Goal: Use online tool/utility: Utilize a website feature to perform a specific function

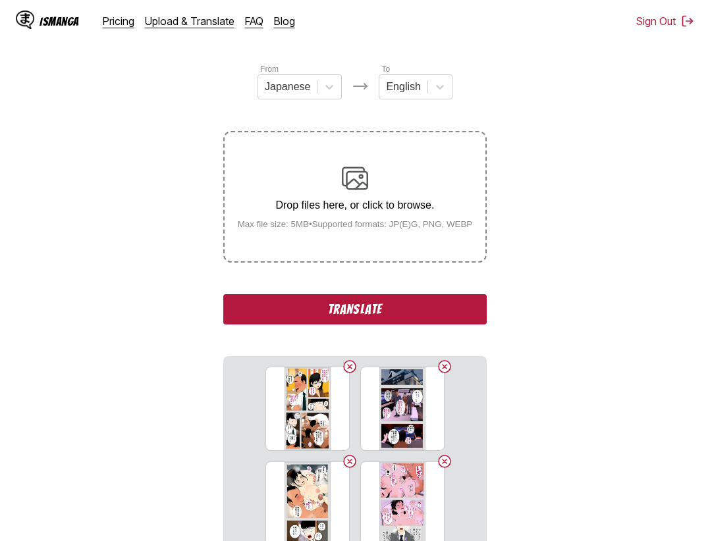
scroll to position [282, 0]
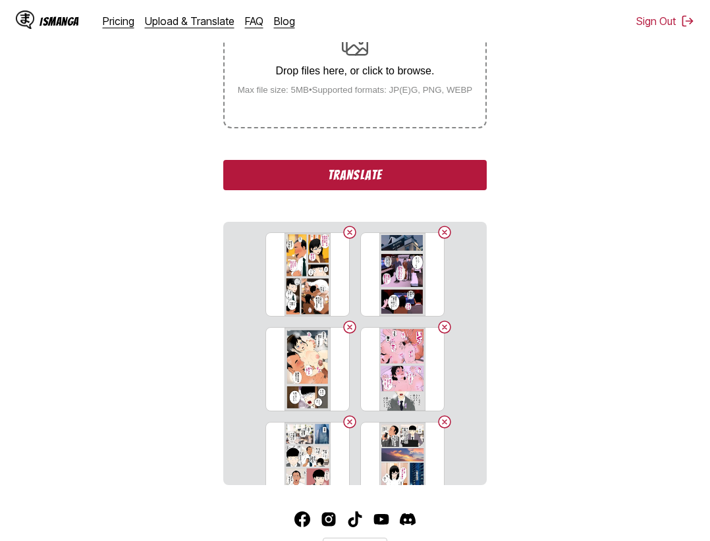
click at [436, 172] on button "Translate" at bounding box center [354, 175] width 263 height 30
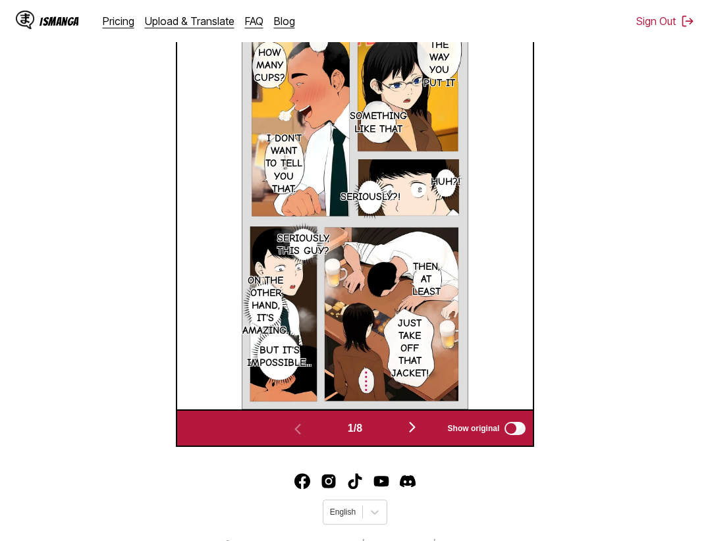
scroll to position [503, 0]
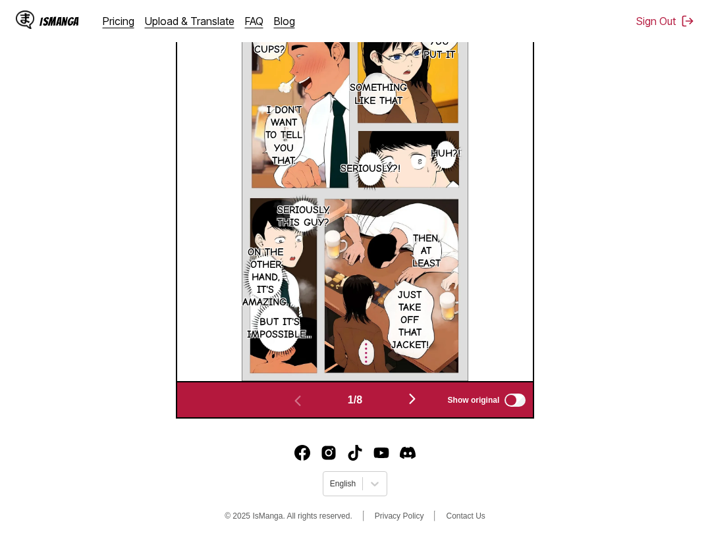
click at [420, 403] on img "button" at bounding box center [412, 399] width 16 height 16
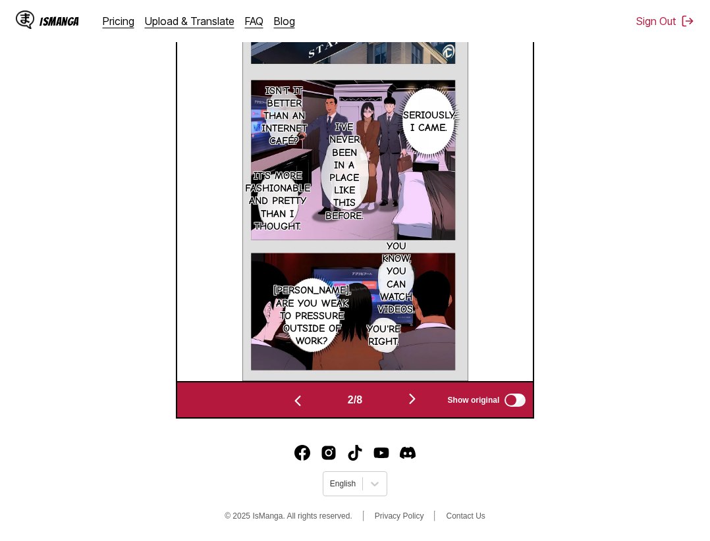
scroll to position [481, 0]
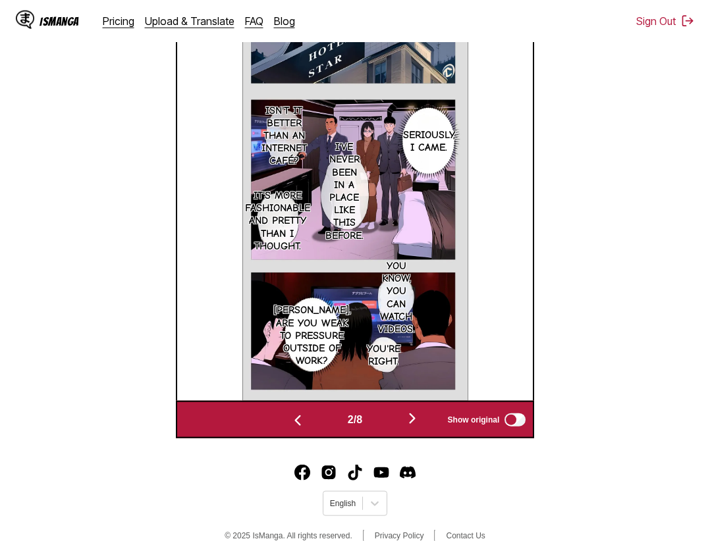
click at [410, 425] on img "button" at bounding box center [412, 419] width 16 height 16
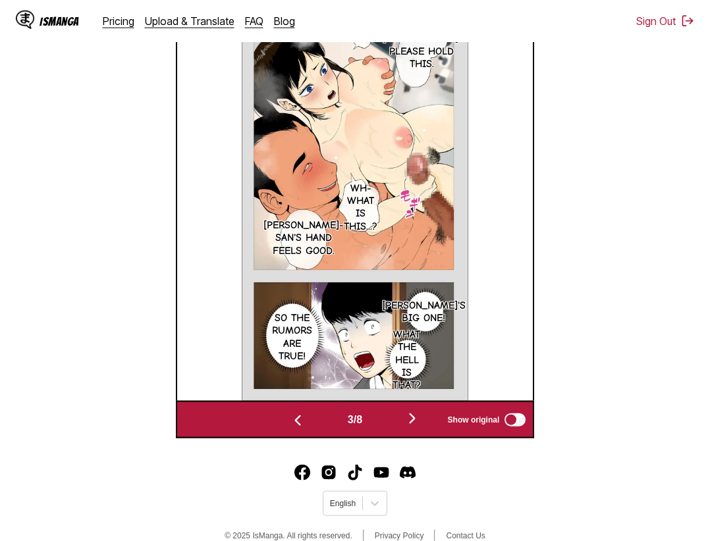
click at [410, 425] on img "button" at bounding box center [412, 419] width 16 height 16
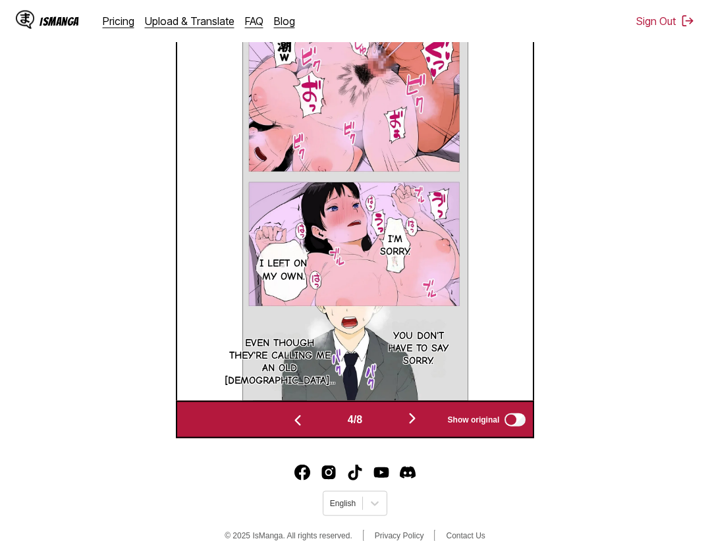
click at [410, 425] on img "button" at bounding box center [412, 419] width 16 height 16
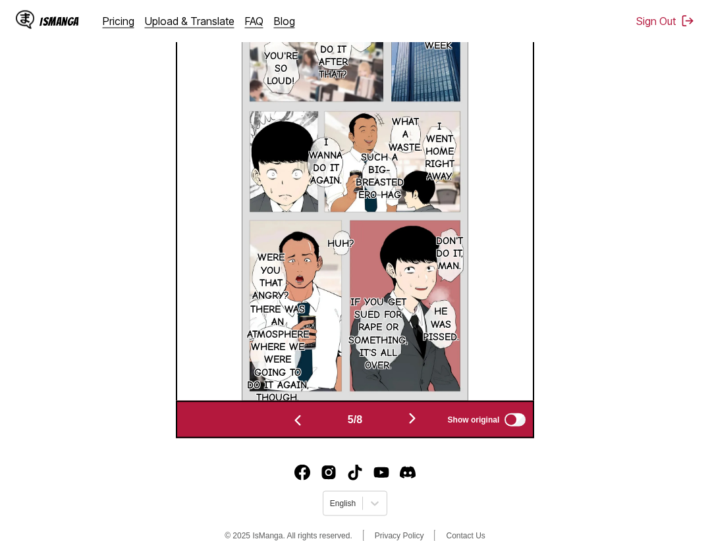
click at [410, 425] on img "button" at bounding box center [412, 419] width 16 height 16
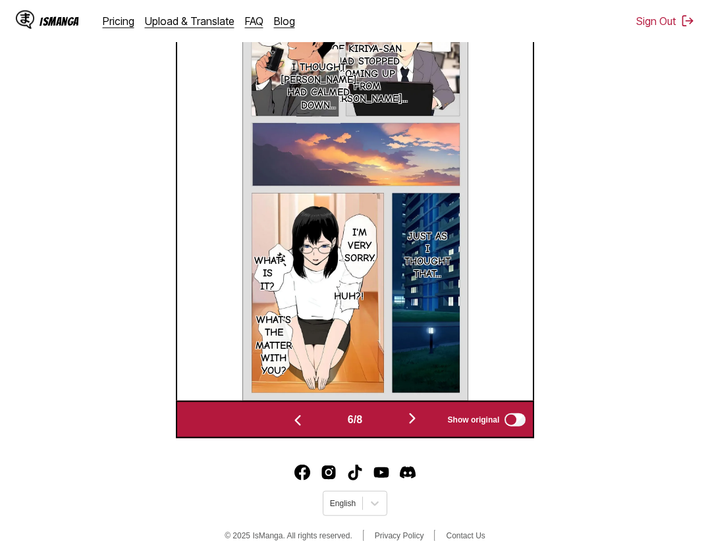
click at [410, 425] on img "button" at bounding box center [412, 419] width 16 height 16
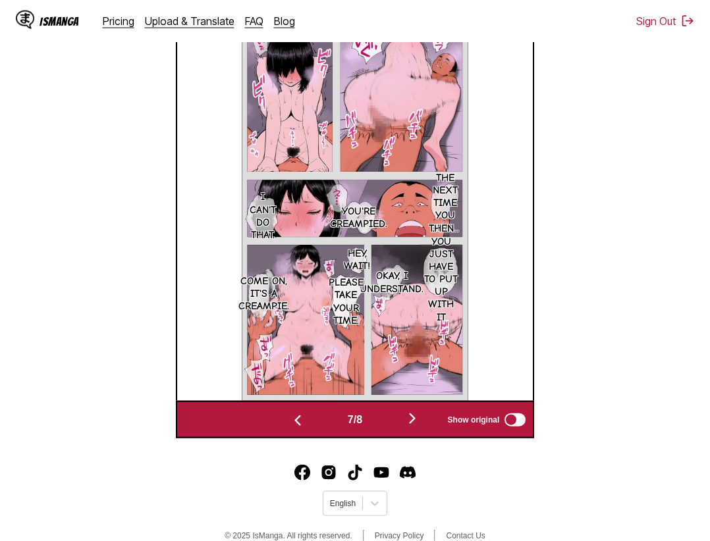
click at [410, 425] on img "button" at bounding box center [412, 419] width 16 height 16
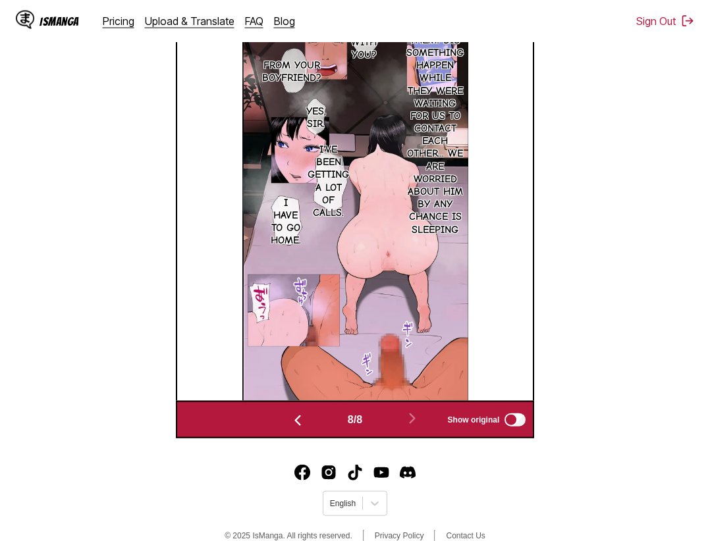
click at [312, 426] on button "button" at bounding box center [297, 419] width 79 height 19
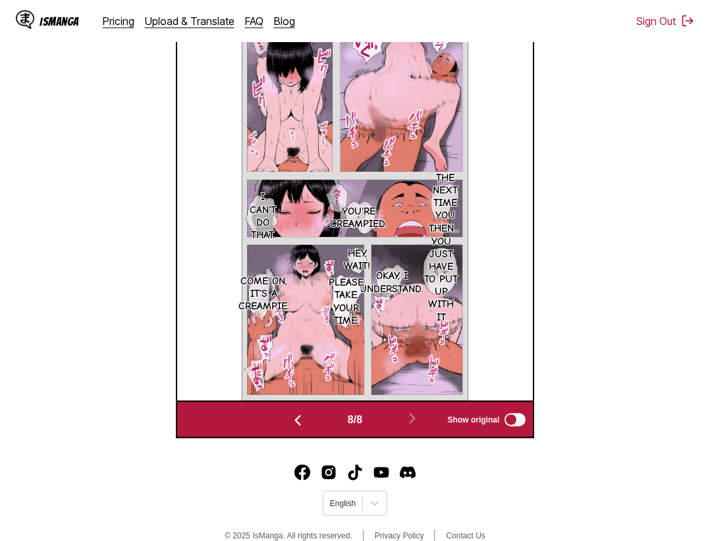
click at [312, 426] on button "button" at bounding box center [297, 419] width 79 height 19
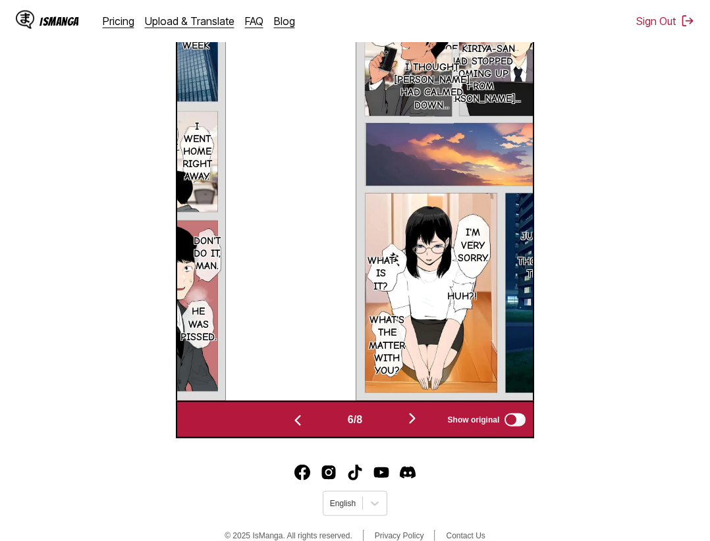
click at [312, 426] on button "button" at bounding box center [297, 419] width 79 height 19
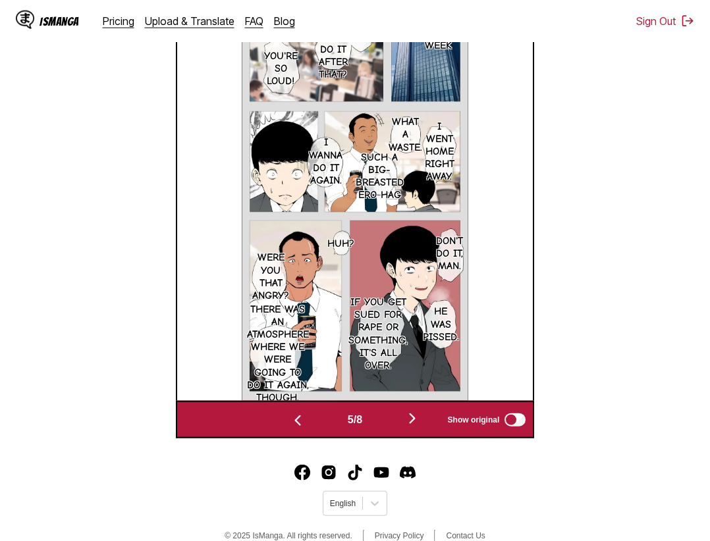
click at [312, 426] on button "button" at bounding box center [297, 419] width 79 height 19
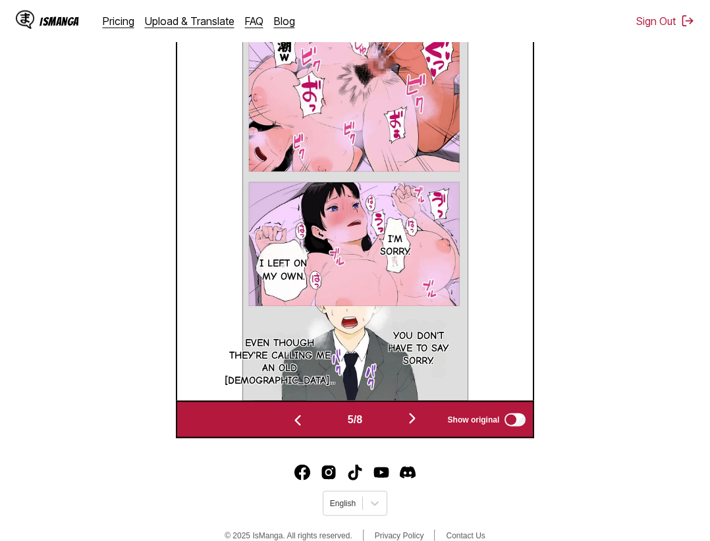
click at [312, 426] on button "button" at bounding box center [297, 419] width 79 height 19
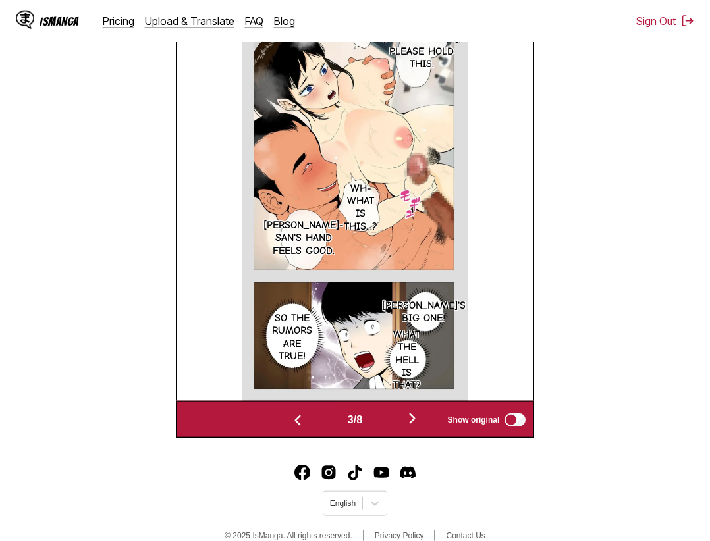
click at [312, 426] on button "button" at bounding box center [297, 419] width 79 height 19
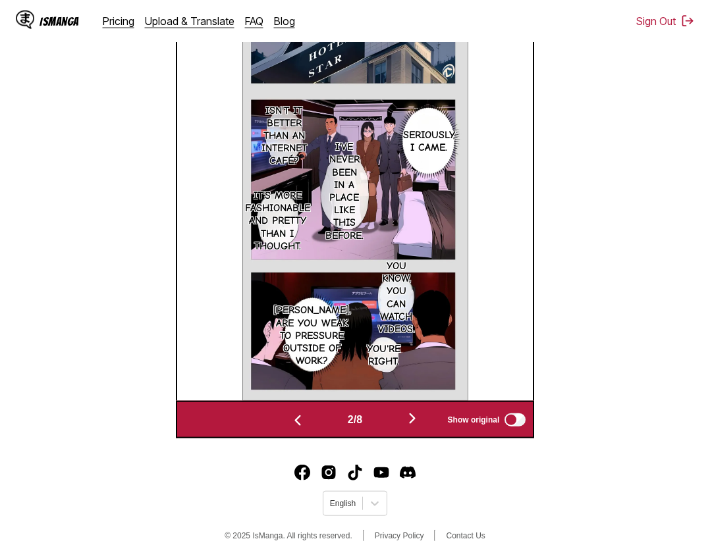
click at [312, 426] on button "button" at bounding box center [297, 419] width 79 height 19
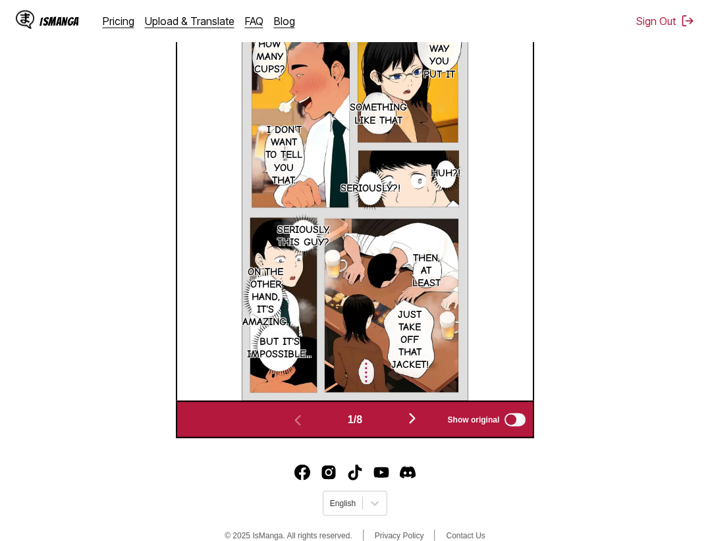
scroll to position [347, 0]
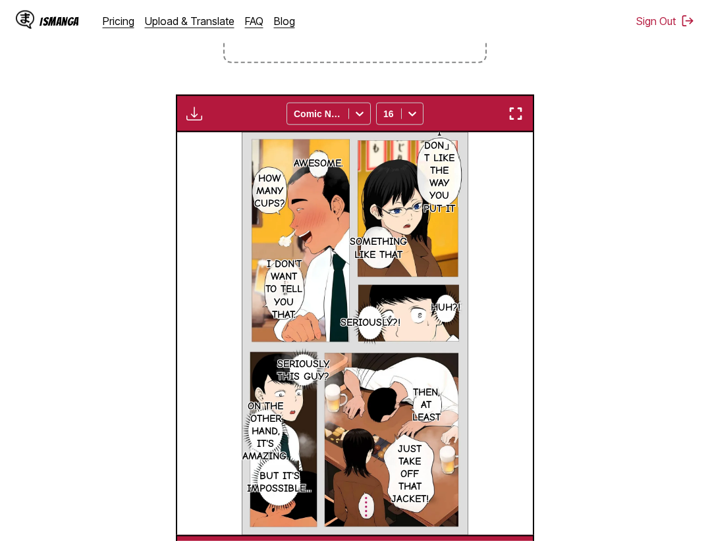
click at [517, 113] on img "button" at bounding box center [515, 114] width 16 height 16
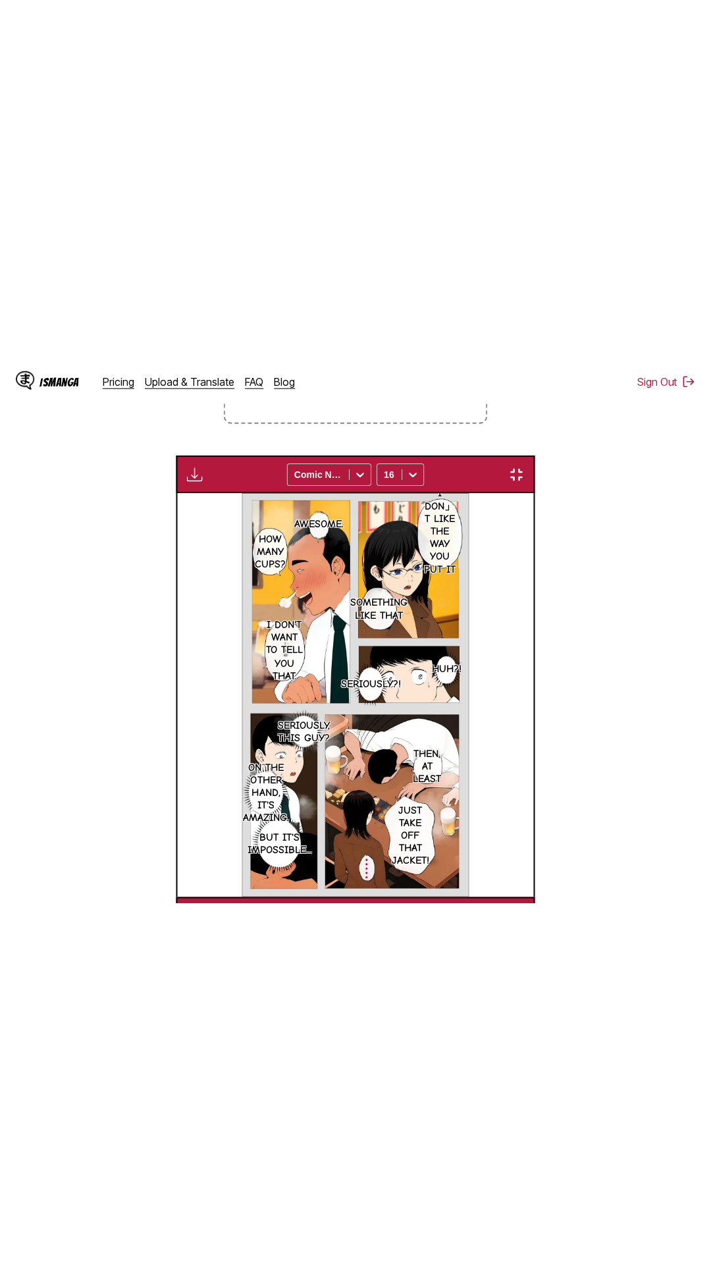
scroll to position [83, 0]
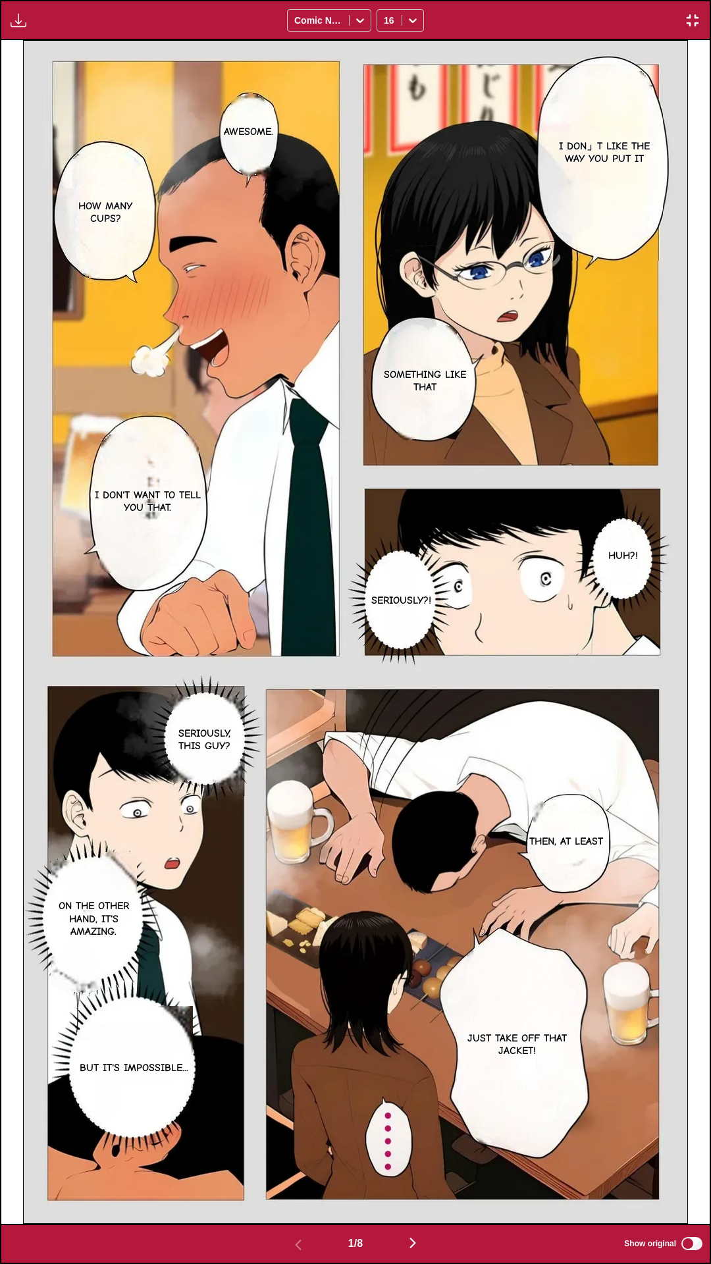
click at [552, 0] on div "Download Panel Download All Comic Neue 16" at bounding box center [355, 20] width 711 height 40
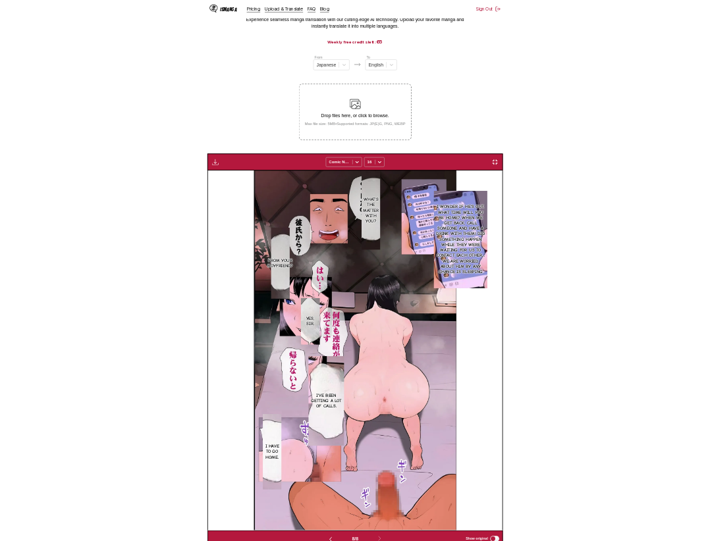
scroll to position [0, 2490]
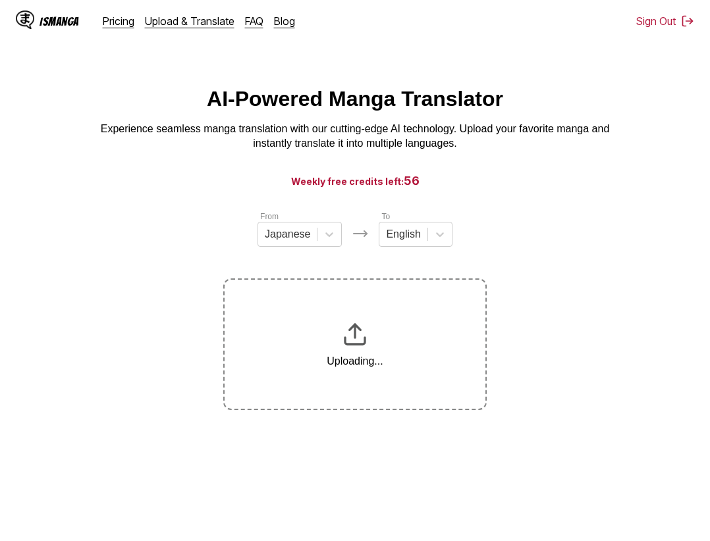
click at [590, 284] on section "From Japanese To English Uploading..." at bounding box center [355, 310] width 688 height 200
